Goal: Information Seeking & Learning: Learn about a topic

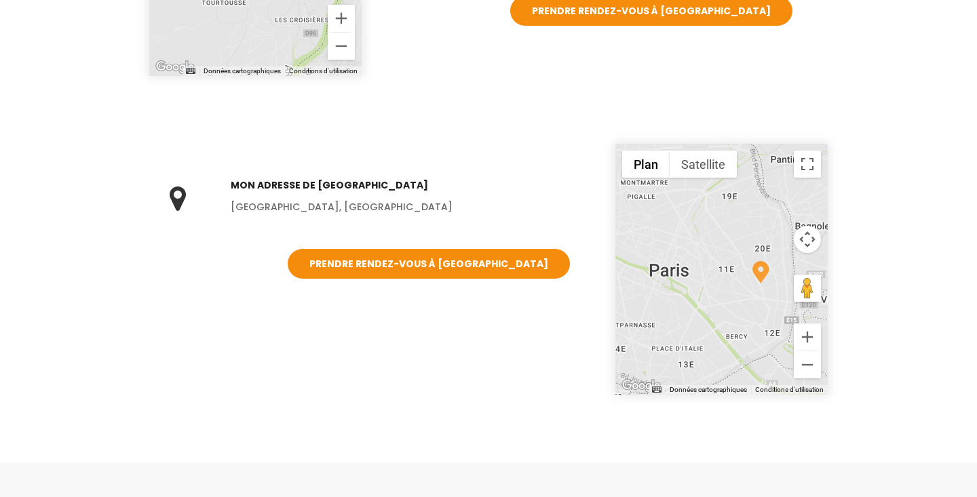
scroll to position [727, 0]
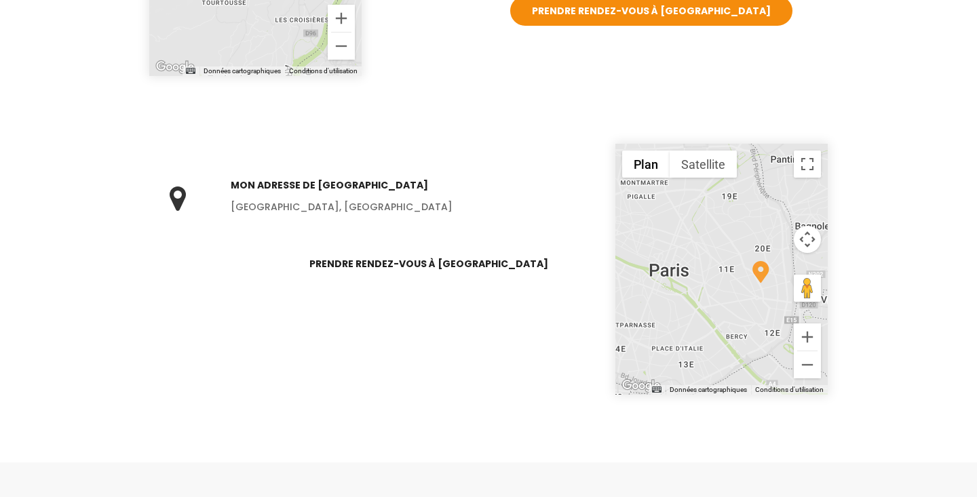
click at [402, 262] on link "Prendre rendez-vous à [GEOGRAPHIC_DATA]" at bounding box center [429, 264] width 282 height 30
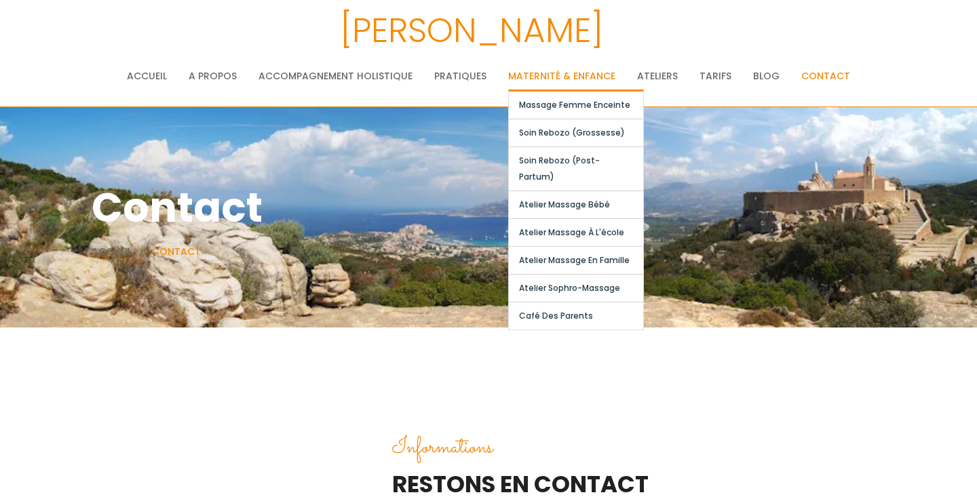
scroll to position [0, 0]
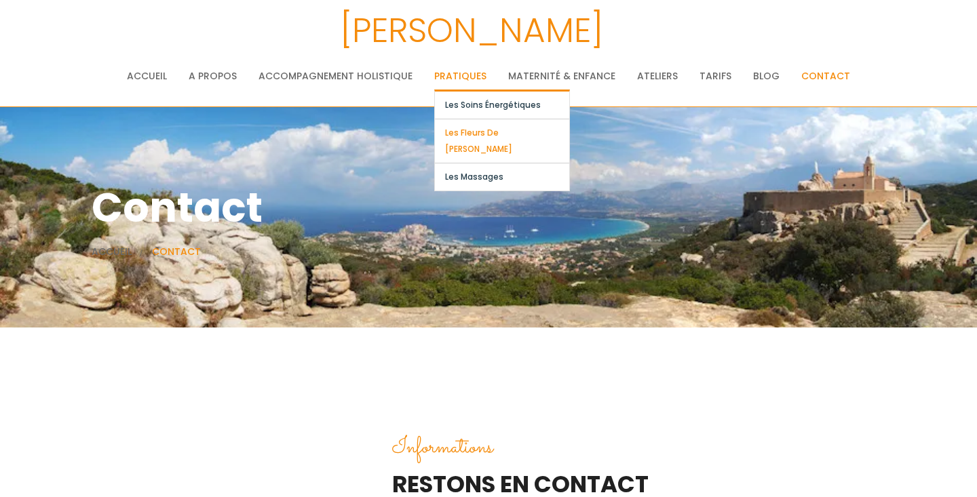
click at [468, 134] on link "Les fleurs de [PERSON_NAME]" at bounding box center [502, 140] width 134 height 43
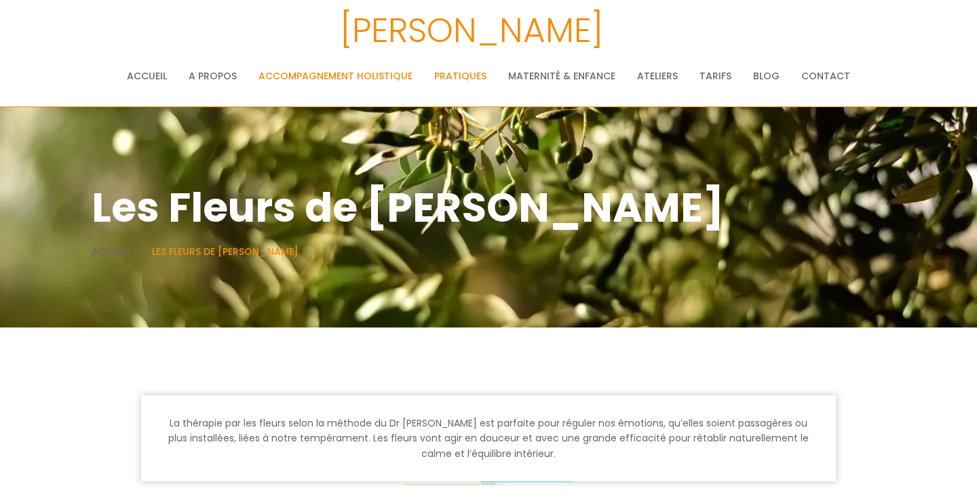
click at [286, 71] on link "Accompagnement holistique" at bounding box center [336, 75] width 154 height 27
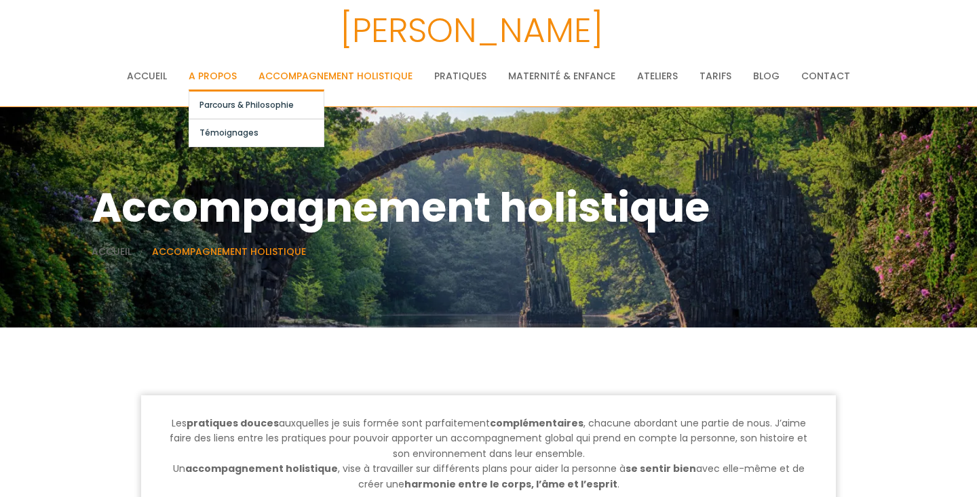
click at [237, 75] on link "A propos" at bounding box center [213, 75] width 48 height 27
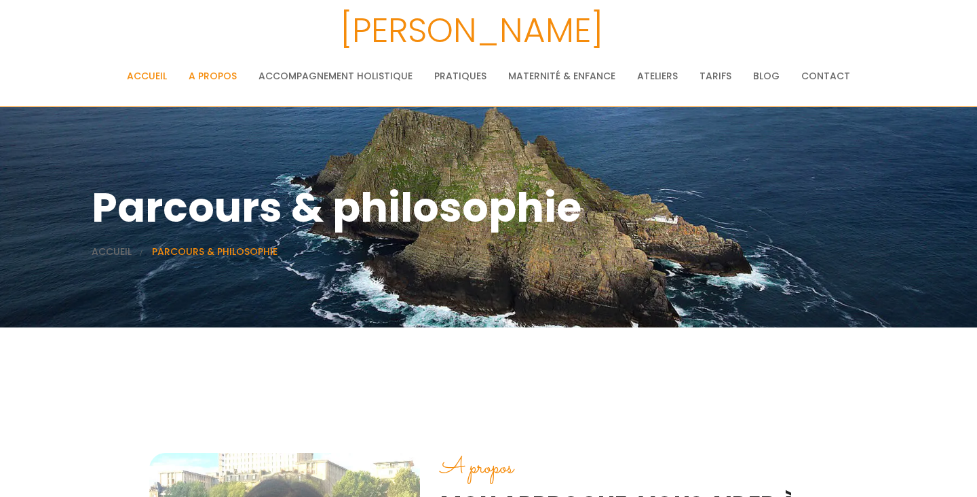
click at [166, 71] on link "Accueil" at bounding box center [147, 75] width 40 height 27
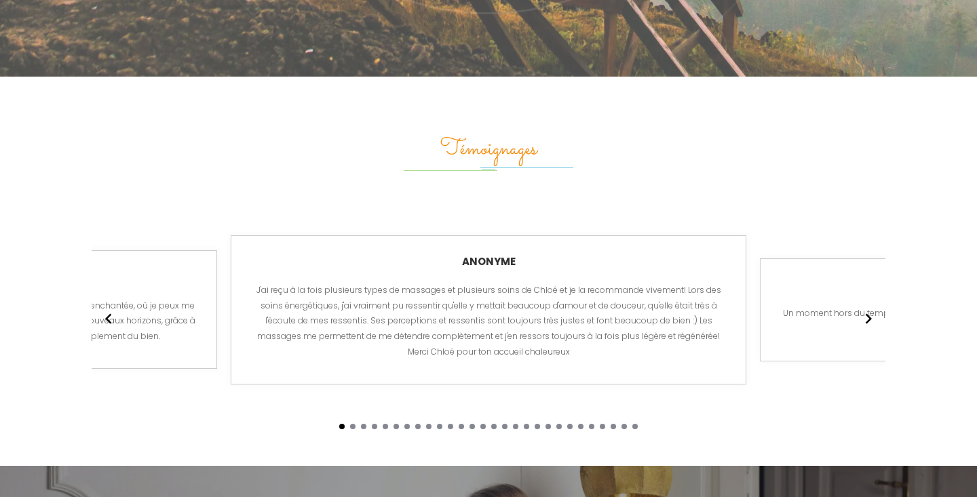
click at [872, 307] on icon "Arrow pointing to the right" at bounding box center [868, 319] width 20 height 24
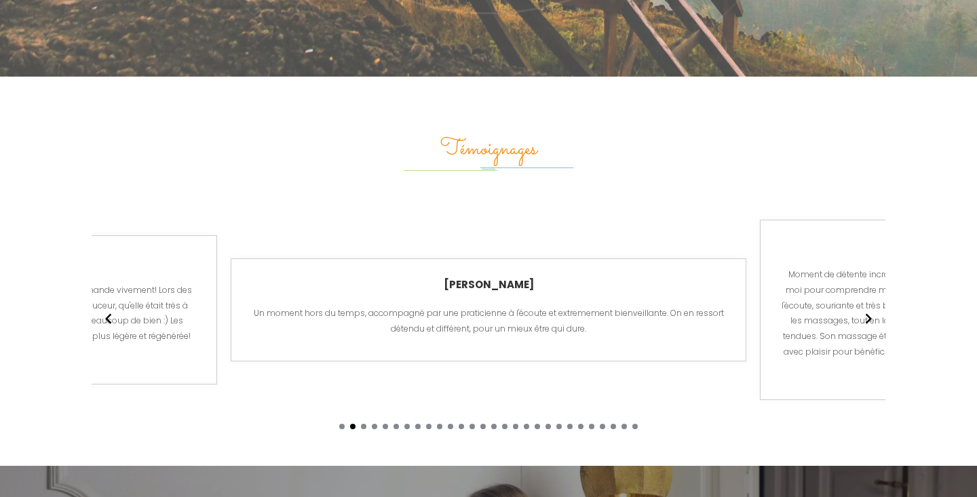
click at [872, 307] on icon "Arrow pointing to the right" at bounding box center [868, 319] width 20 height 24
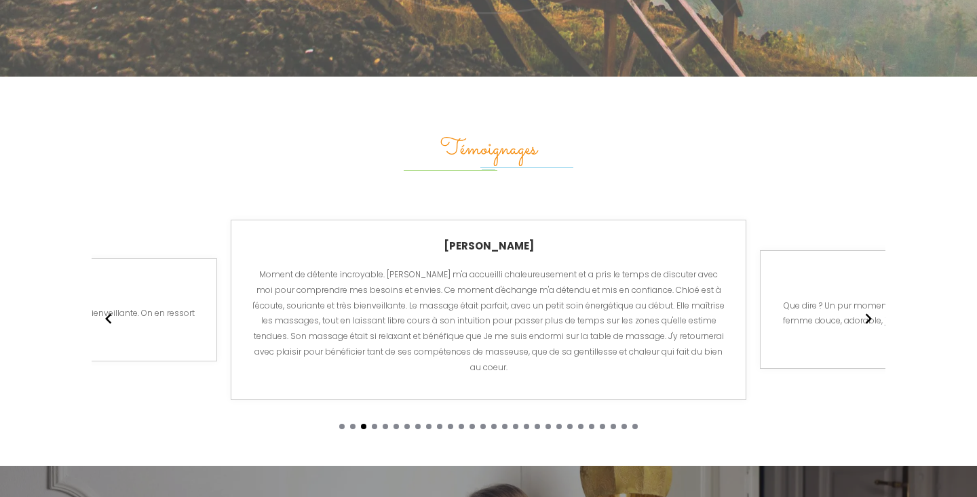
click at [872, 307] on icon "Arrow pointing to the right" at bounding box center [868, 319] width 20 height 24
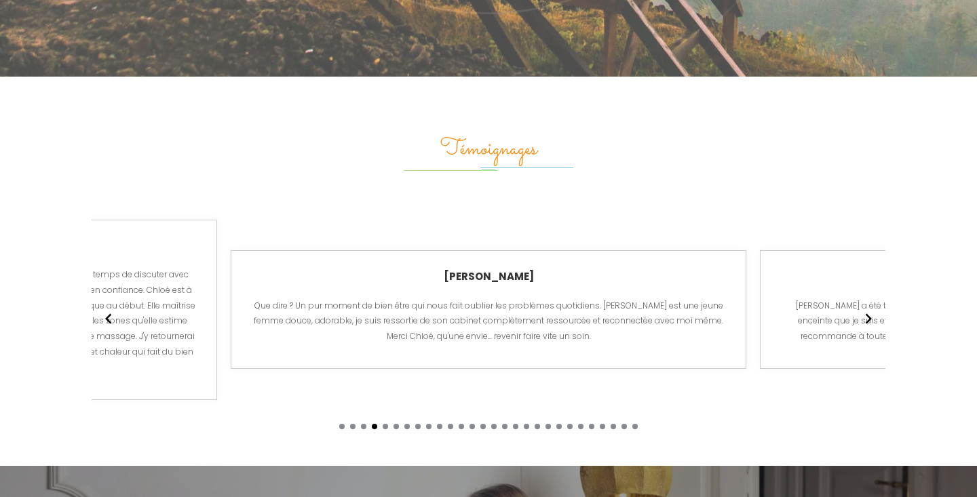
click at [872, 307] on icon "Arrow pointing to the right" at bounding box center [868, 319] width 20 height 24
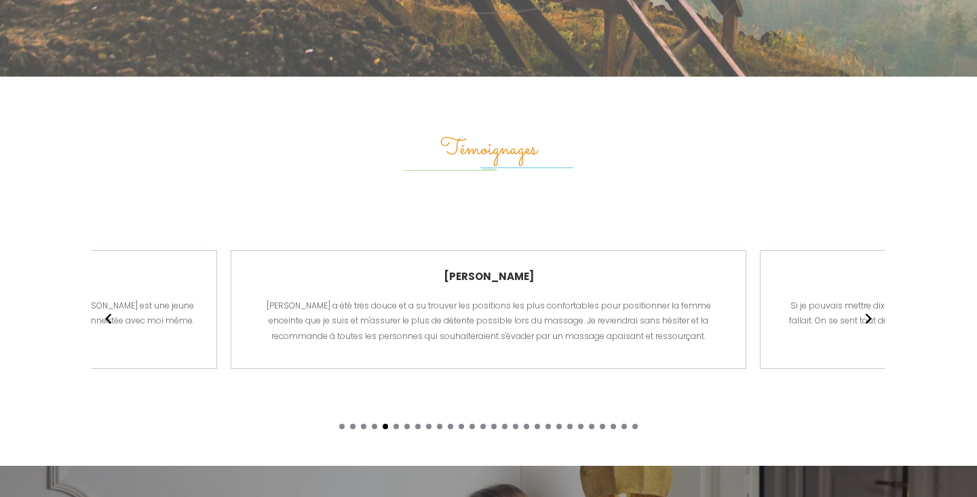
click at [872, 307] on icon "Arrow pointing to the right" at bounding box center [868, 319] width 20 height 24
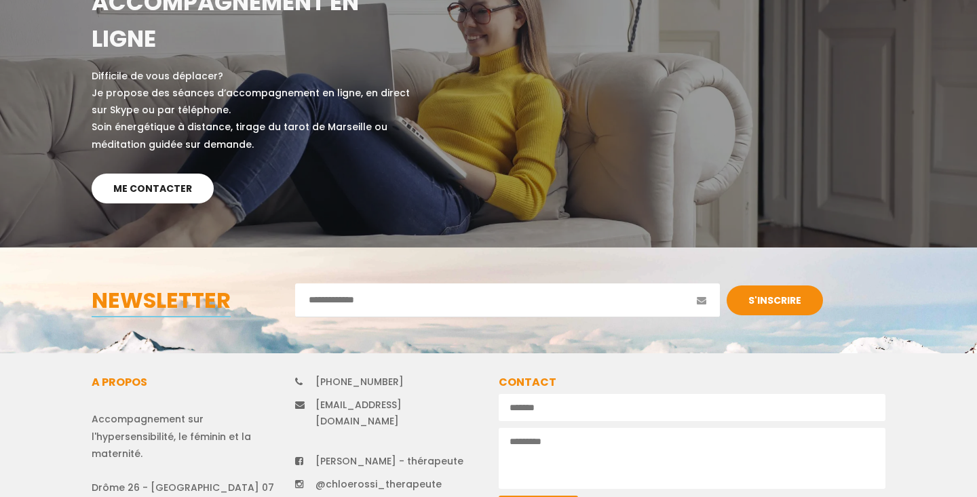
scroll to position [3106, 0]
